Goal: Find specific page/section: Find specific page/section

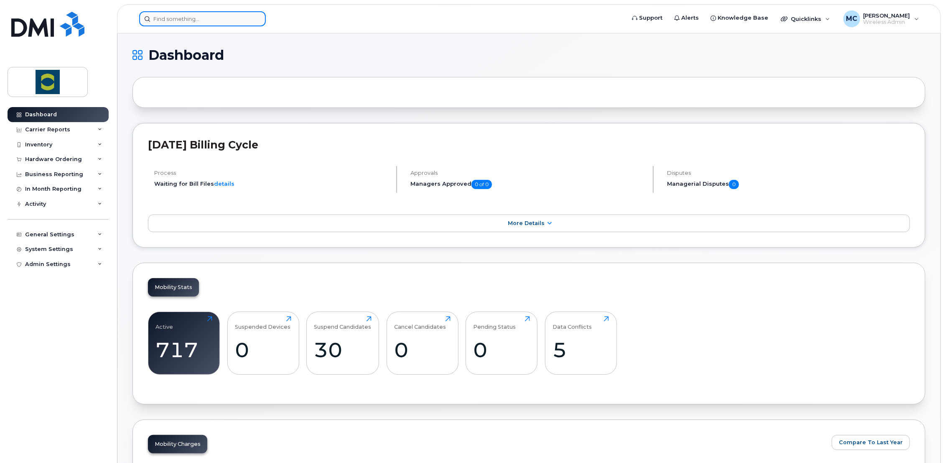
click at [157, 18] on input at bounding box center [202, 18] width 127 height 15
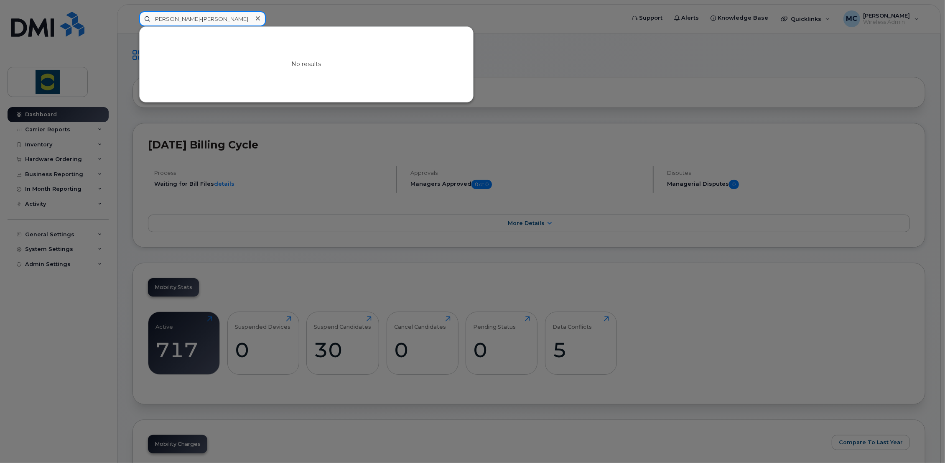
type input "[PERSON_NAME]-[PERSON_NAME]"
click at [311, 18] on div at bounding box center [472, 231] width 945 height 463
drag, startPoint x: 227, startPoint y: 18, endPoint x: 54, endPoint y: 16, distance: 173.1
click at [133, 16] on div "[PERSON_NAME]-[PERSON_NAME] No results" at bounding box center [380, 18] width 494 height 15
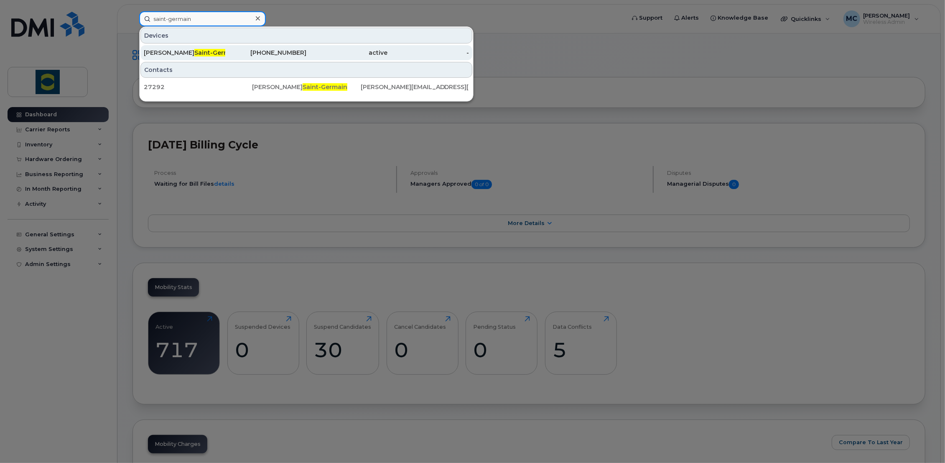
type input "saint-germain"
click at [194, 53] on span "Saint-Germain" at bounding box center [216, 53] width 45 height 8
